Goal: Transaction & Acquisition: Purchase product/service

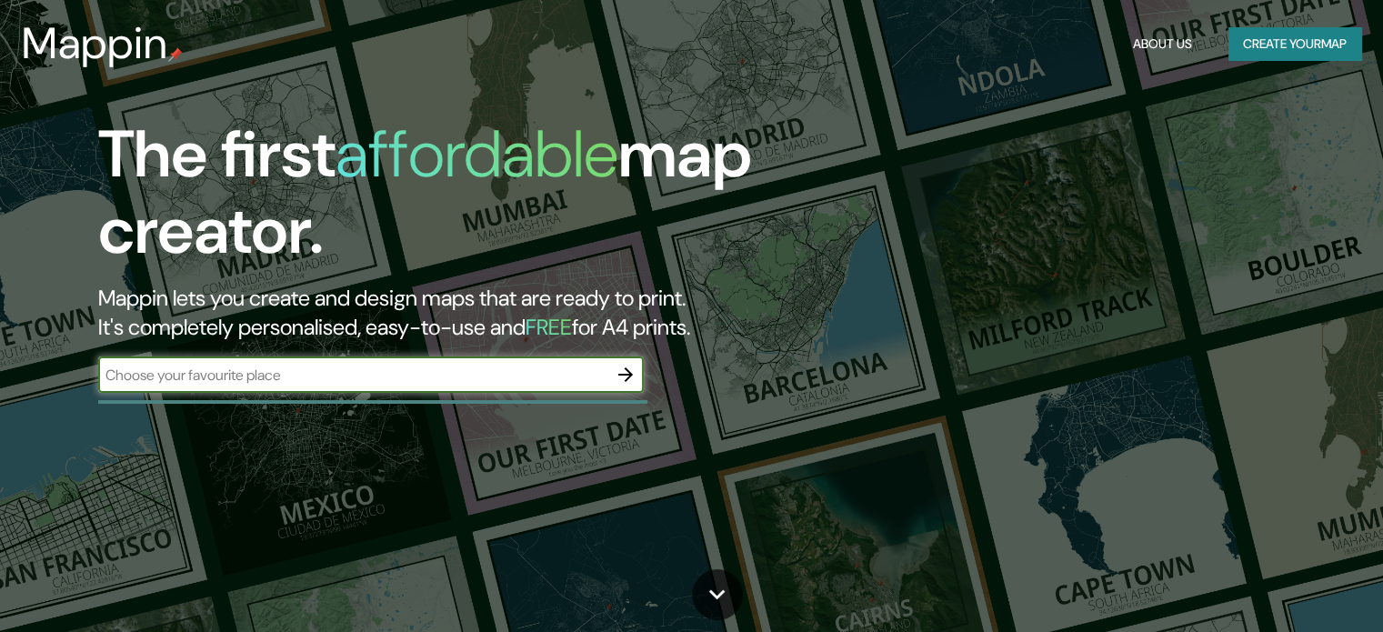
click at [271, 381] on input "text" at bounding box center [352, 375] width 509 height 21
type input "sucre"
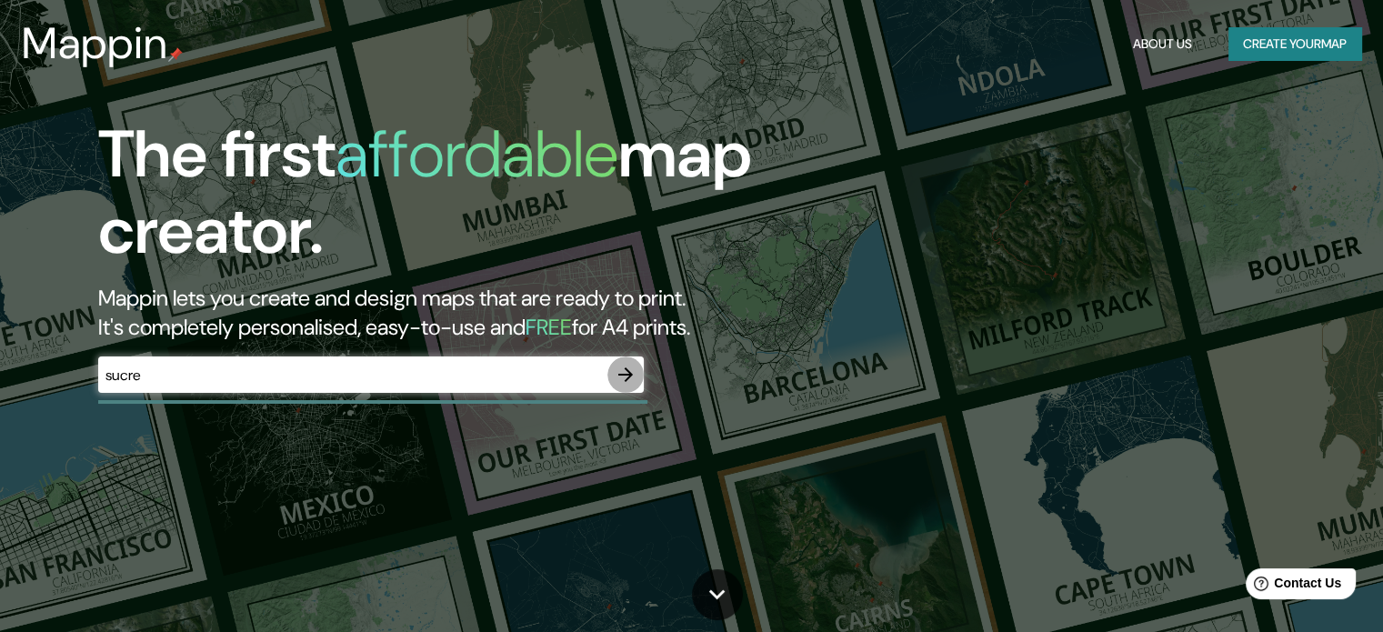
click at [624, 368] on icon "button" at bounding box center [626, 375] width 22 height 22
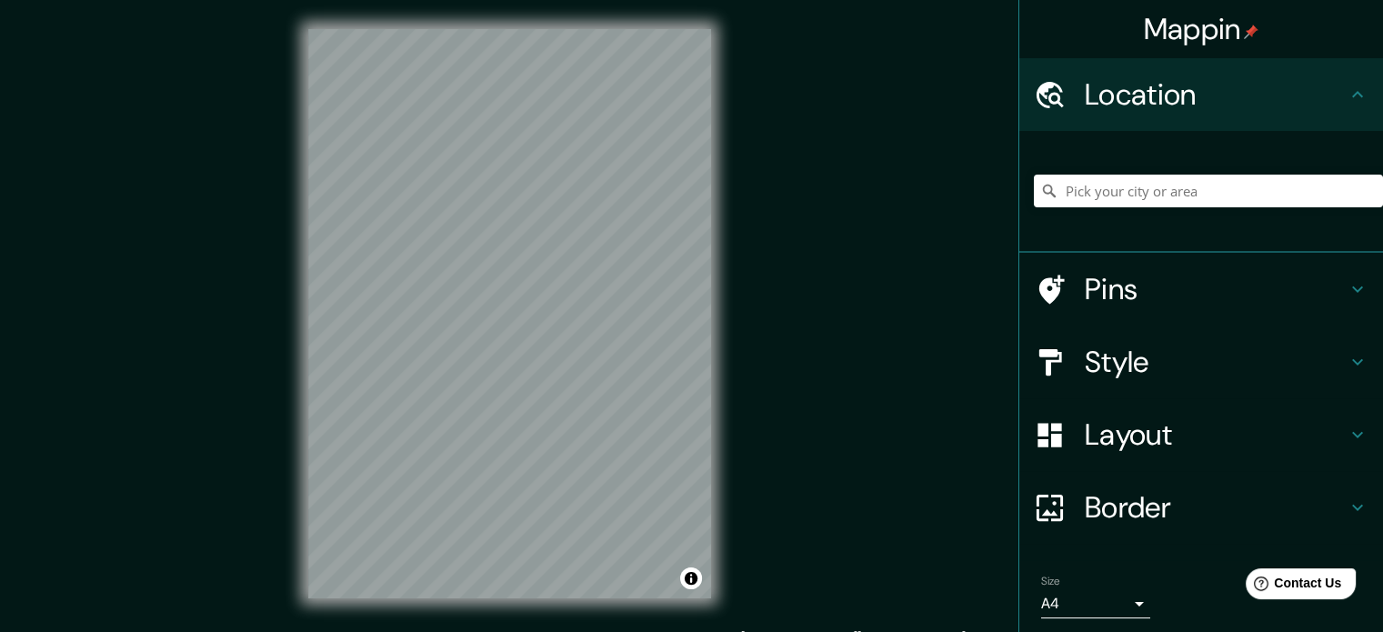
scroll to position [62, 0]
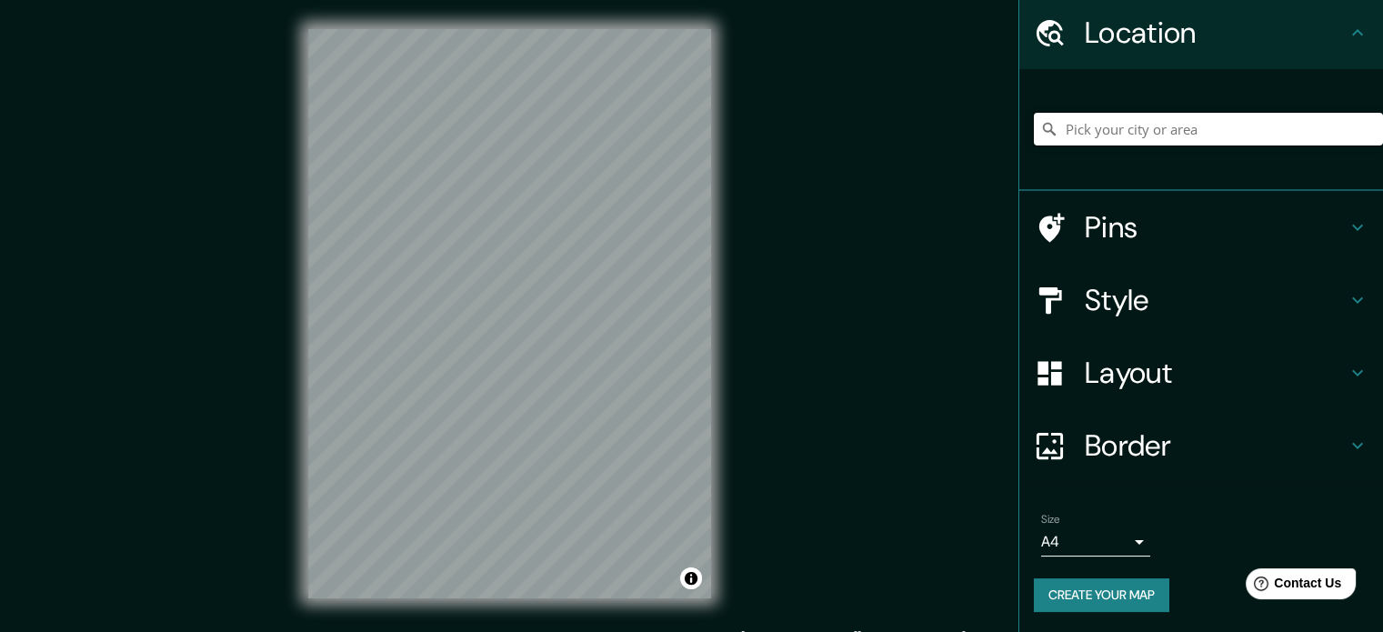
click at [1104, 134] on input "Pick your city or area" at bounding box center [1208, 129] width 349 height 33
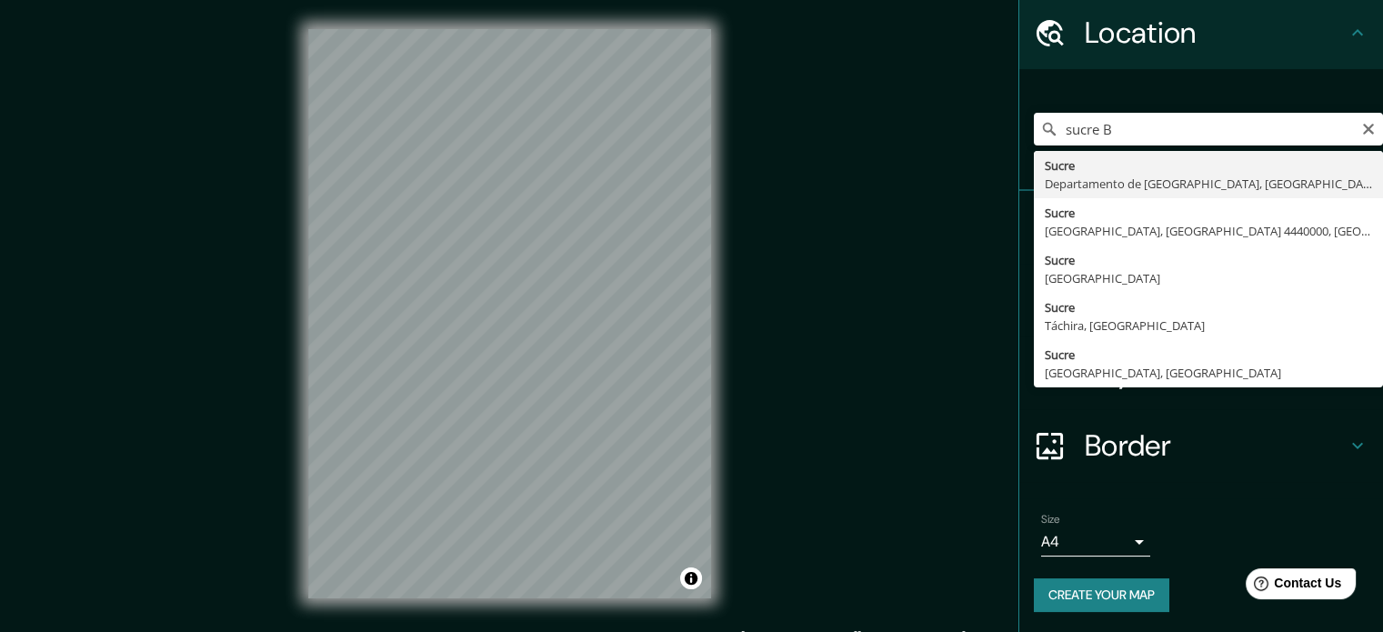
type input "[GEOGRAPHIC_DATA], Departamento de [GEOGRAPHIC_DATA], [GEOGRAPHIC_DATA]"
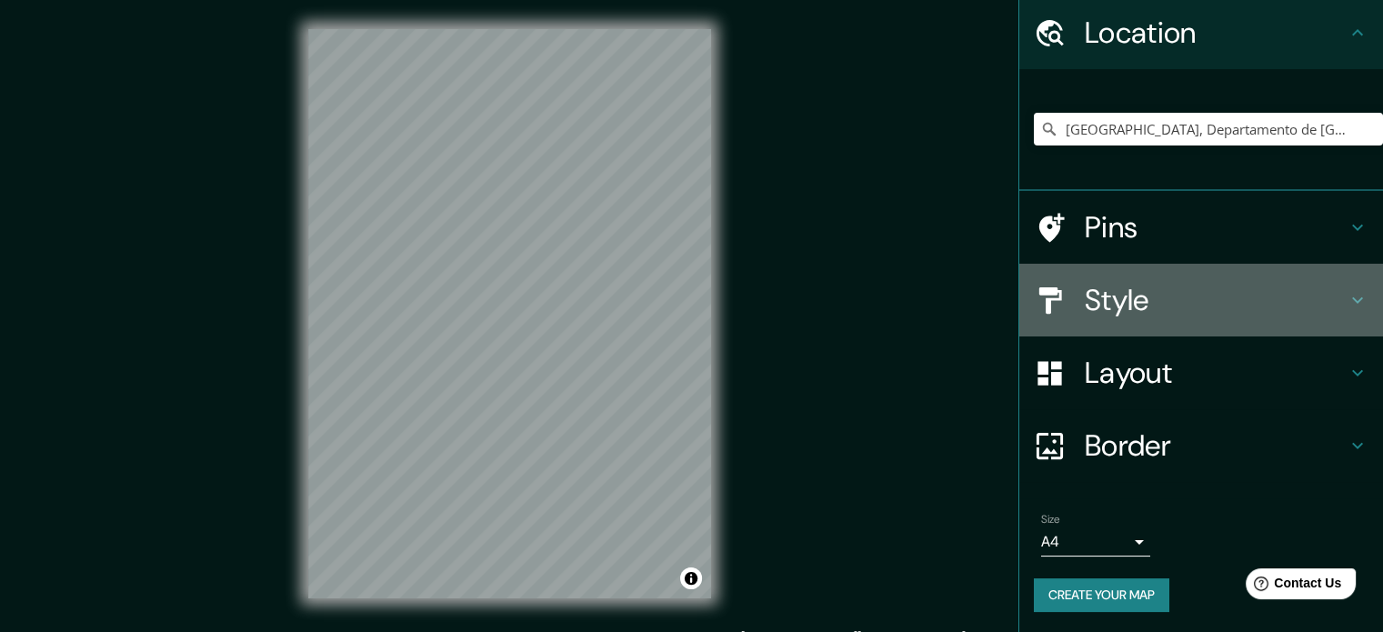
click at [1100, 299] on h4 "Style" at bounding box center [1216, 300] width 262 height 36
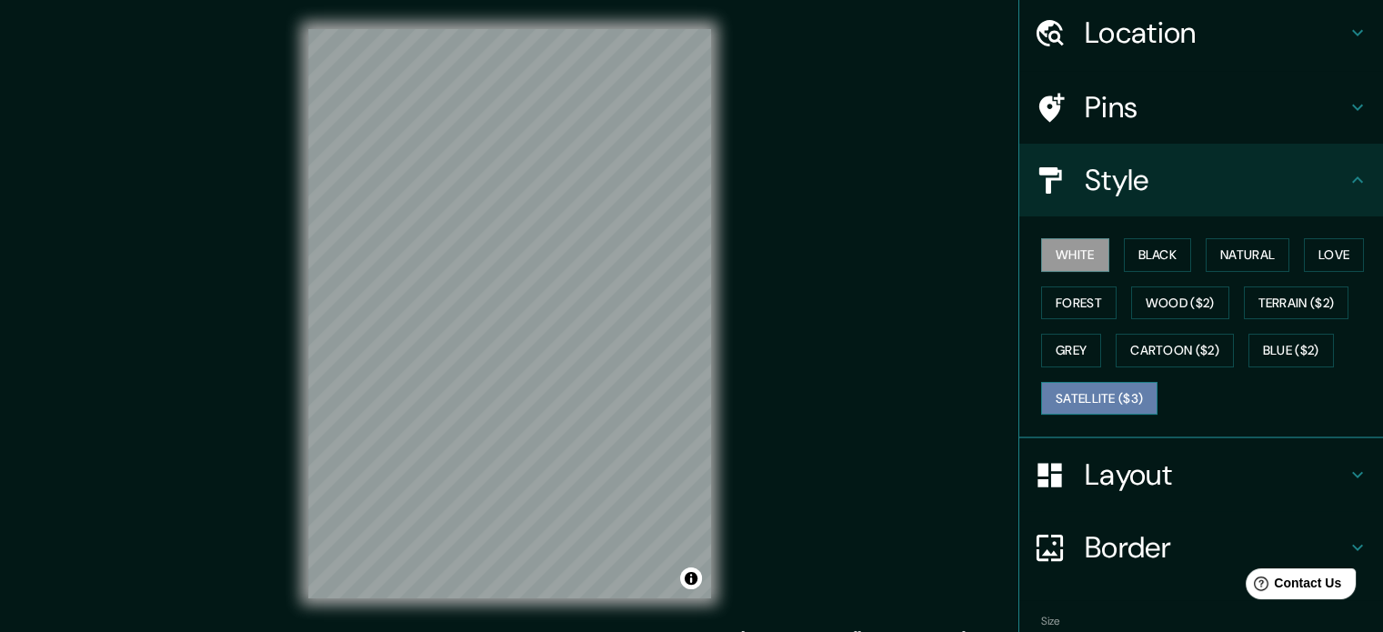
click at [1095, 392] on button "Satellite ($3)" at bounding box center [1099, 399] width 116 height 34
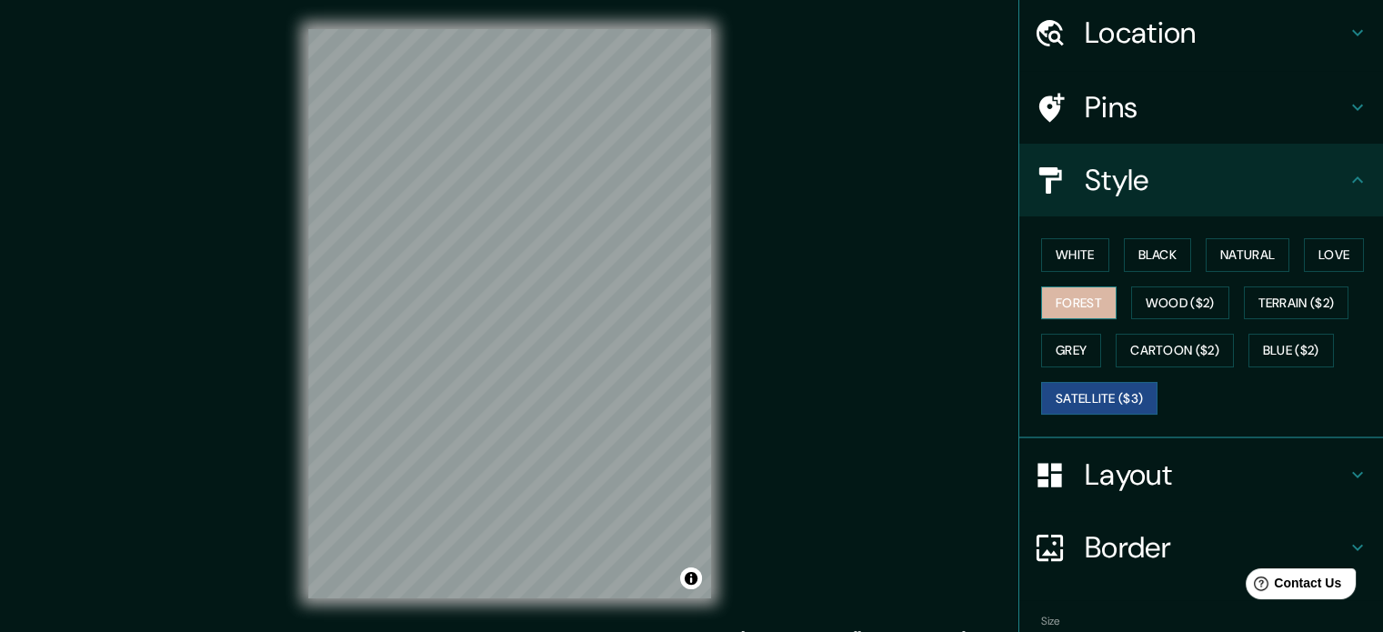
click at [1064, 296] on button "Forest" at bounding box center [1078, 303] width 75 height 34
click at [1070, 402] on button "Satellite ($3)" at bounding box center [1099, 399] width 116 height 34
click at [1055, 302] on button "Forest" at bounding box center [1078, 303] width 75 height 34
click at [1069, 392] on button "Satellite ($3)" at bounding box center [1099, 399] width 116 height 34
click at [1063, 254] on button "White" at bounding box center [1075, 255] width 68 height 34
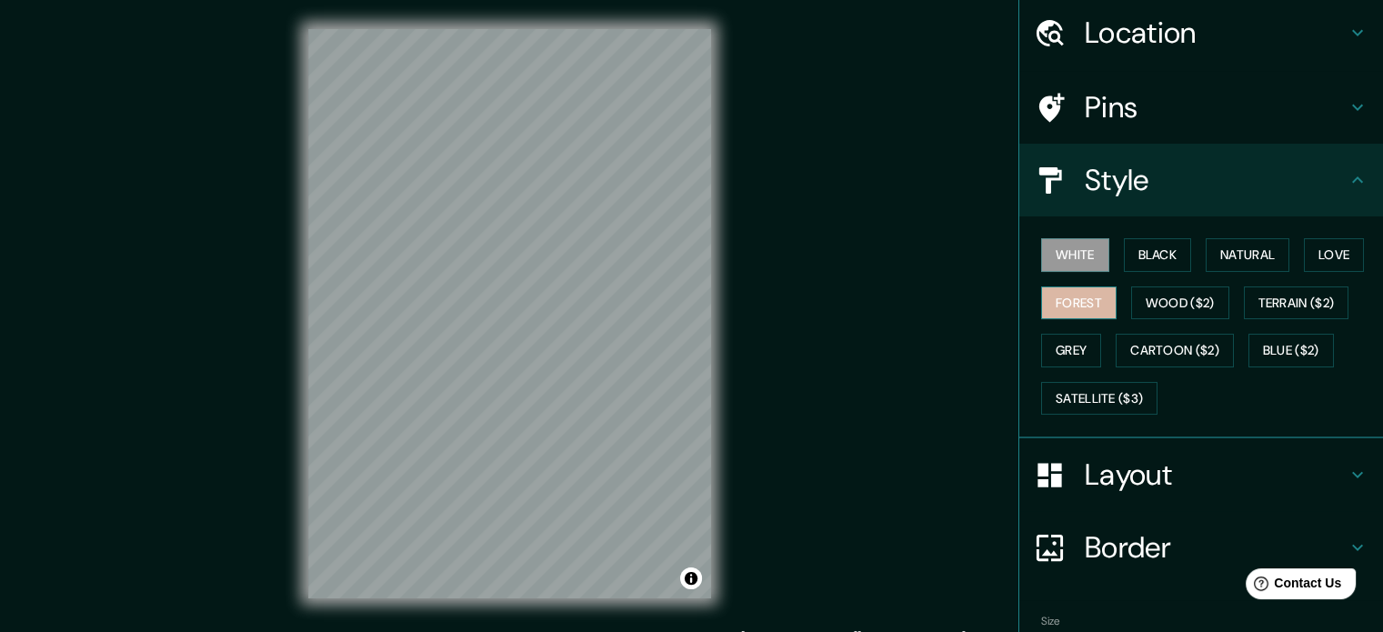
click at [1049, 296] on button "Forest" at bounding box center [1078, 303] width 75 height 34
